Goal: Check status: Check status

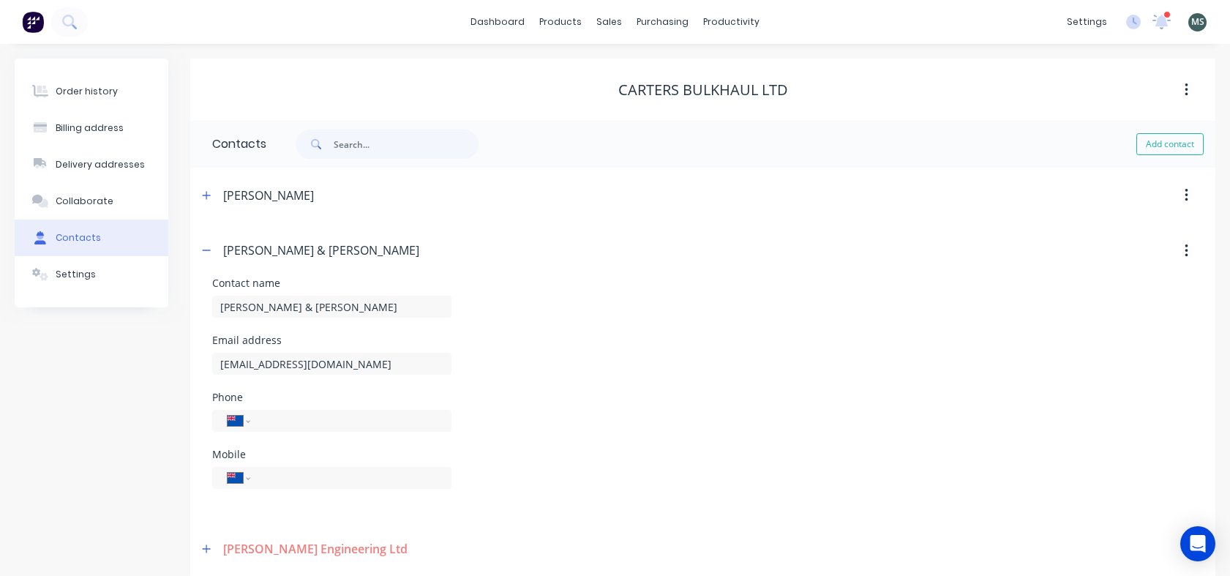
select select "NZ"
click at [79, 97] on div "Order history" at bounding box center [87, 91] width 62 height 13
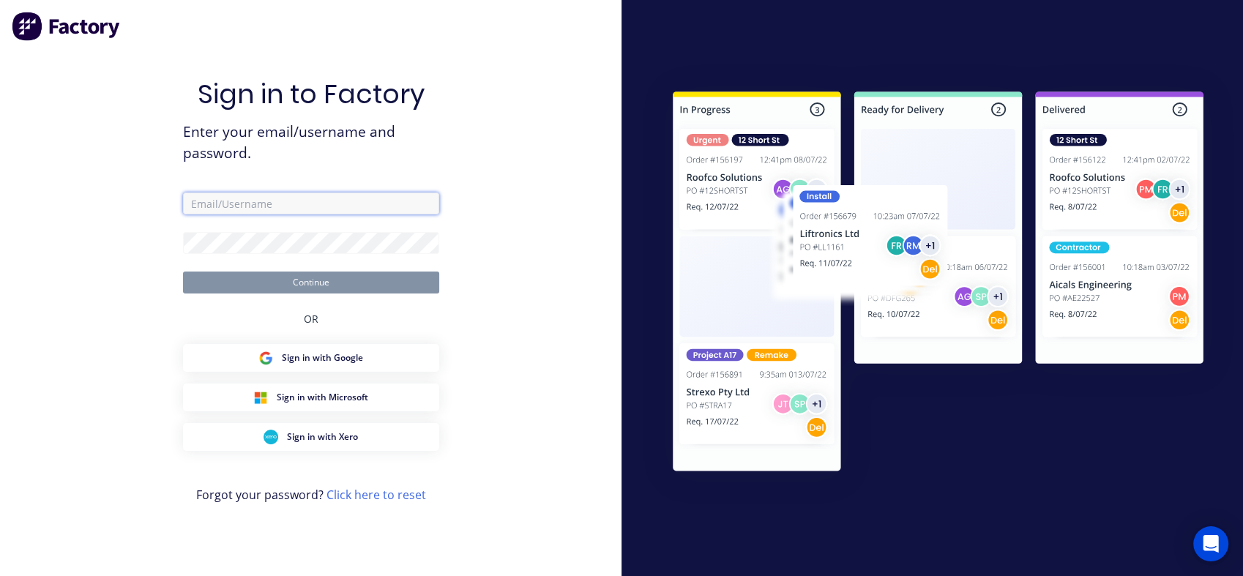
type input "[PERSON_NAME][EMAIL_ADDRESS][DOMAIN_NAME]"
